Goal: Information Seeking & Learning: Find specific fact

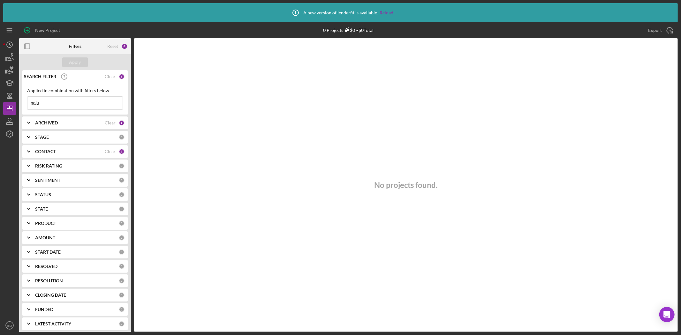
click at [65, 105] on input "nalu" at bounding box center [74, 103] width 95 height 13
click at [50, 103] on input "nalu" at bounding box center [74, 103] width 95 height 13
click at [117, 77] on div "SEARCH FILTER Clear 1" at bounding box center [73, 77] width 102 height 16
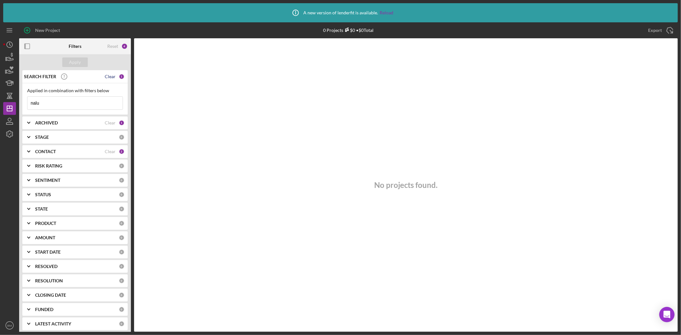
click at [112, 76] on div "Clear" at bounding box center [110, 76] width 11 height 5
click at [79, 61] on div "Apply" at bounding box center [75, 63] width 12 height 10
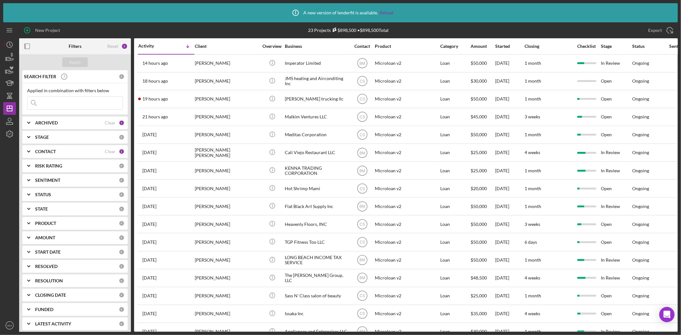
click at [54, 104] on input at bounding box center [74, 103] width 95 height 13
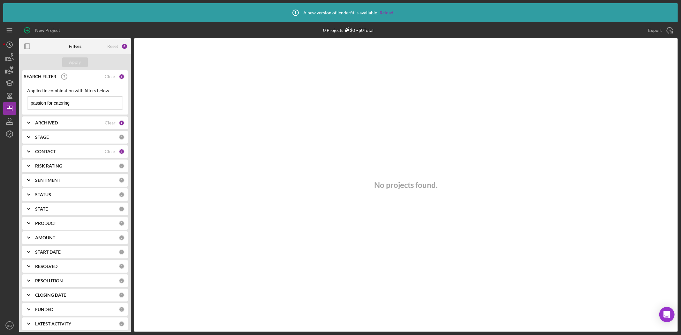
click at [84, 98] on input "passion for catering" at bounding box center [74, 103] width 95 height 13
type input "passion for catering"
click at [104, 76] on div "SEARCH FILTER" at bounding box center [63, 77] width 82 height 16
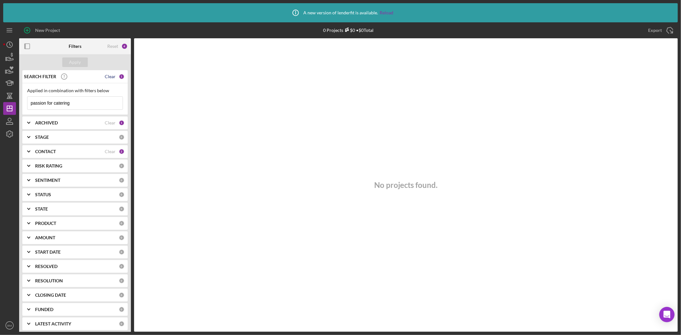
click at [111, 75] on div "Clear" at bounding box center [110, 76] width 11 height 5
